Goal: Task Accomplishment & Management: Manage account settings

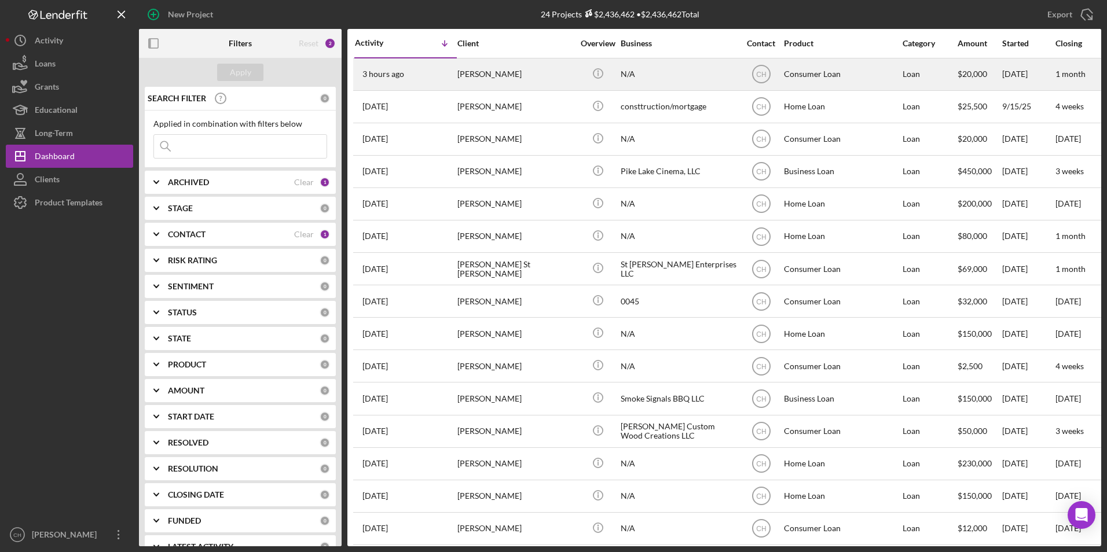
click at [482, 76] on div "[PERSON_NAME]" at bounding box center [515, 74] width 116 height 31
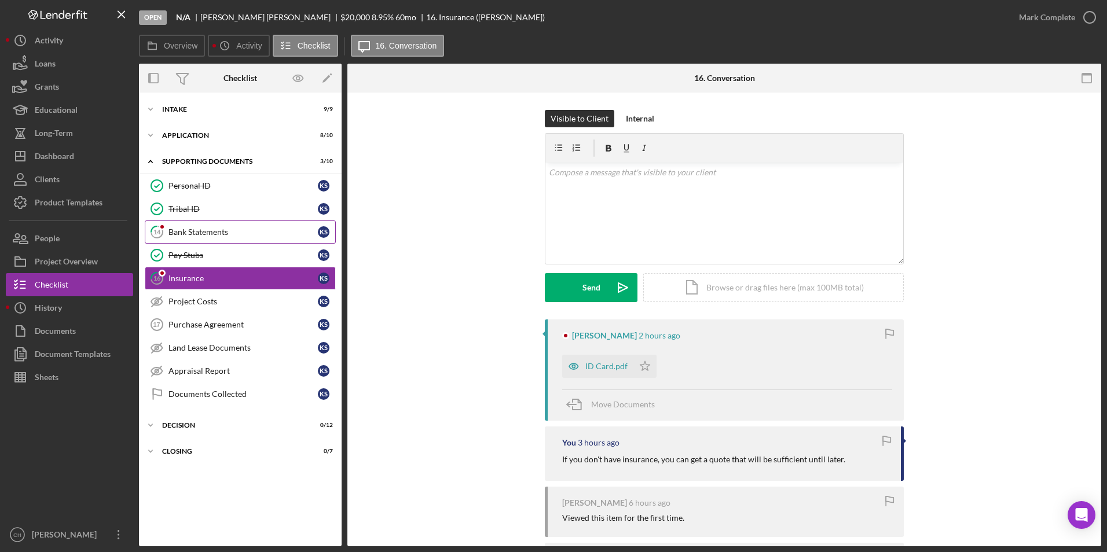
click at [205, 236] on div "Bank Statements" at bounding box center [242, 232] width 149 height 9
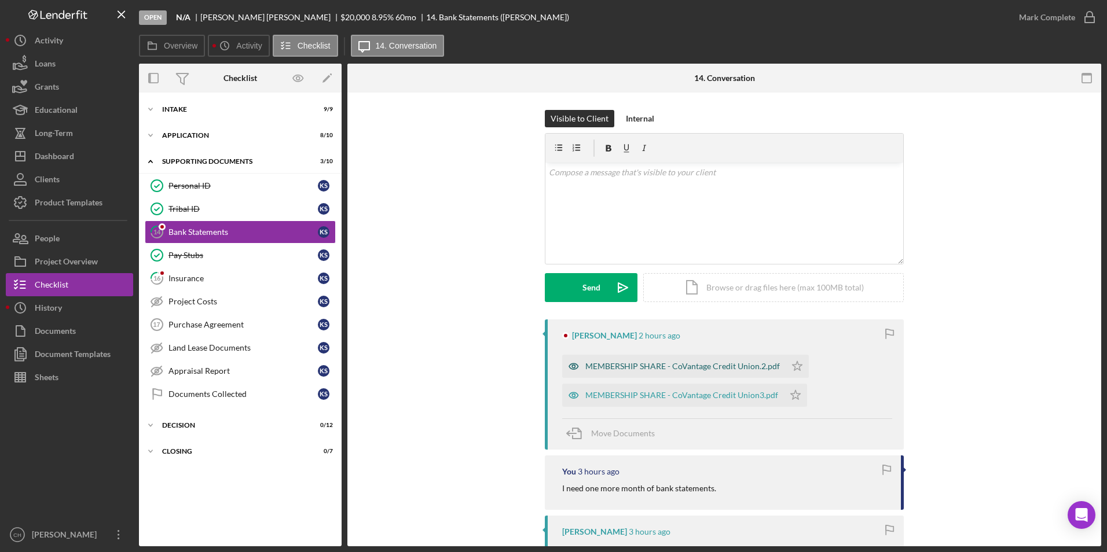
click at [623, 370] on div "MEMBERSHIP SHARE - CoVantage Credit Union.2.pdf" at bounding box center [682, 366] width 195 height 9
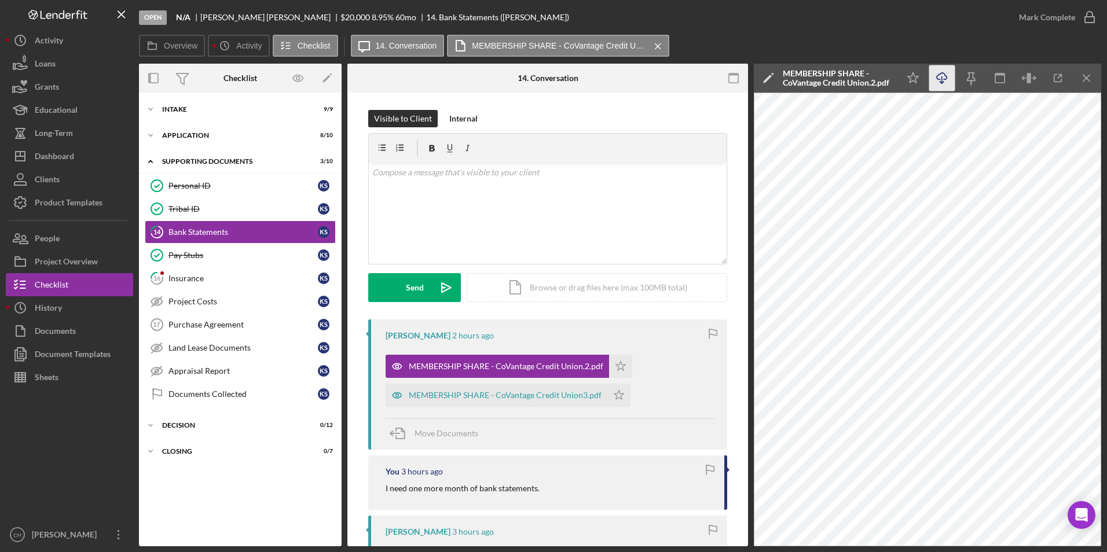
click at [945, 86] on icon "Icon/Download" at bounding box center [942, 78] width 26 height 26
click at [613, 368] on icon "Icon/Star" at bounding box center [620, 366] width 23 height 23
click at [500, 397] on div "MEMBERSHIP SHARE - CoVantage Credit Union3.pdf" at bounding box center [505, 395] width 193 height 9
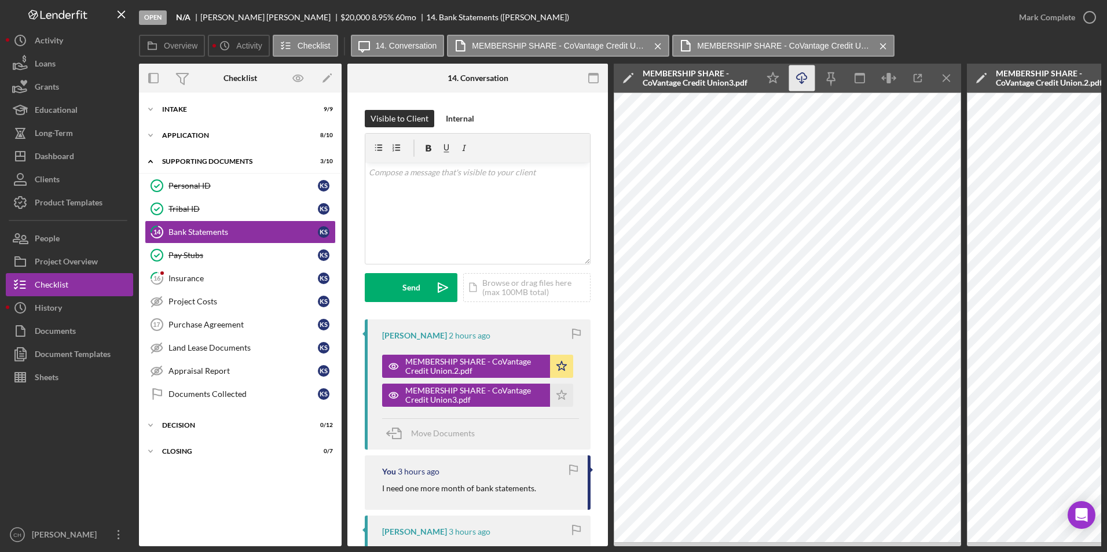
click at [808, 77] on icon "Icon/Download" at bounding box center [802, 78] width 26 height 26
click at [1019, 20] on button "Mark Complete" at bounding box center [1054, 17] width 94 height 23
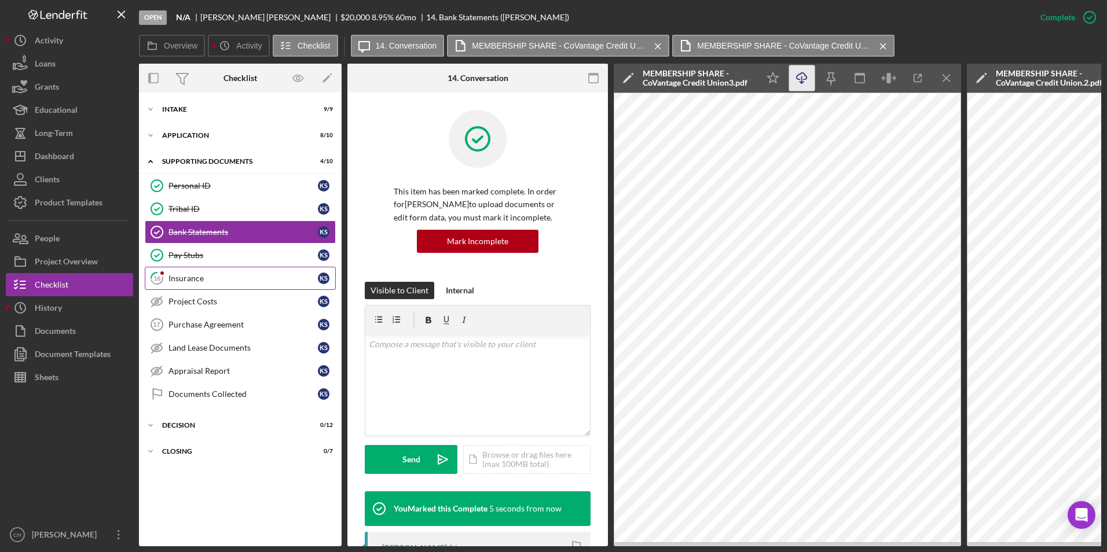
click at [208, 276] on div "Insurance" at bounding box center [242, 278] width 149 height 9
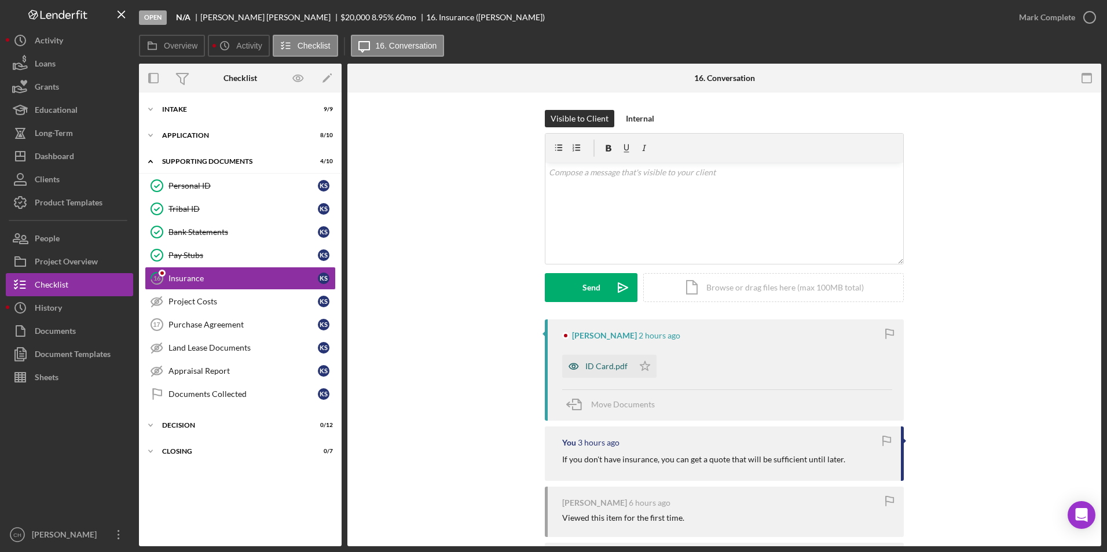
click at [602, 361] on div "ID Card.pdf" at bounding box center [597, 366] width 71 height 23
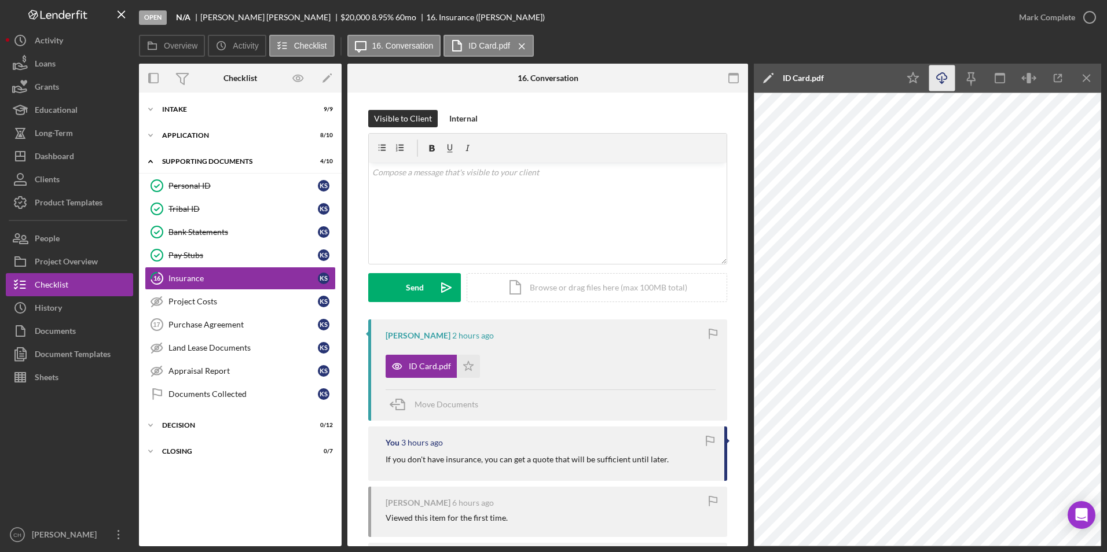
click at [945, 75] on icon "Icon/Download" at bounding box center [942, 78] width 26 height 26
click at [467, 361] on icon "Icon/Star" at bounding box center [468, 366] width 23 height 23
click at [1032, 13] on div "Mark Complete" at bounding box center [1047, 17] width 56 height 23
